Goal: Register for event/course

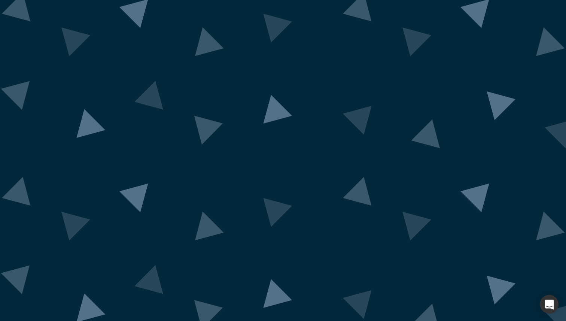
scroll to position [4, 0]
drag, startPoint x: 234, startPoint y: 269, endPoint x: 272, endPoint y: 269, distance: 38.2
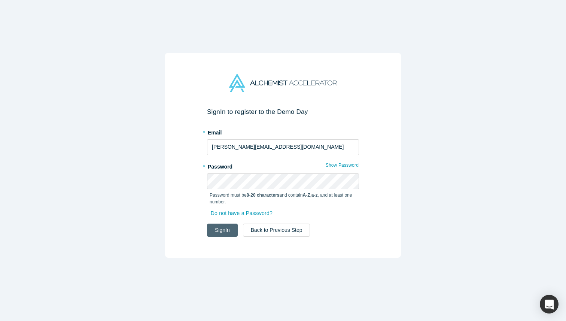
click at [229, 223] on button "Sign In" at bounding box center [222, 229] width 31 height 13
